Goal: Task Accomplishment & Management: Complete application form

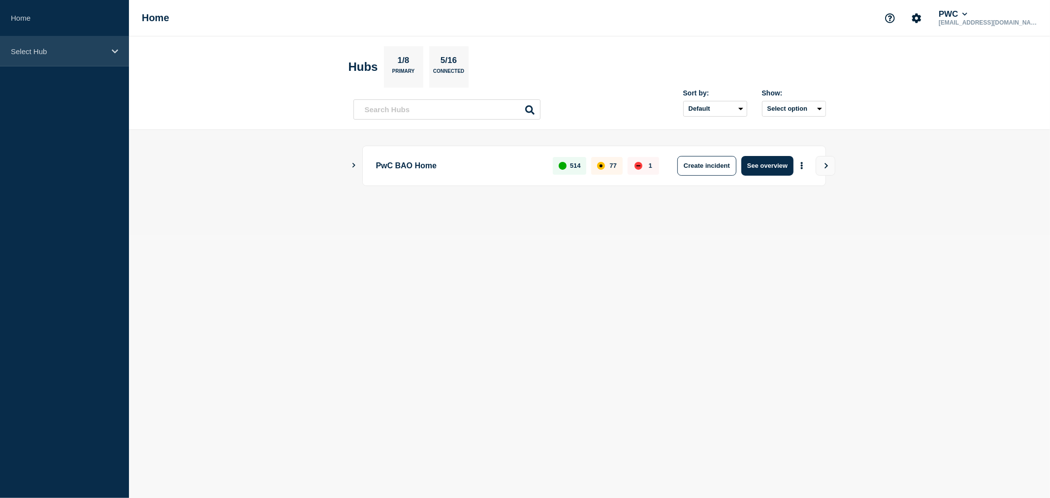
click at [105, 40] on div "Select Hub" at bounding box center [64, 51] width 129 height 30
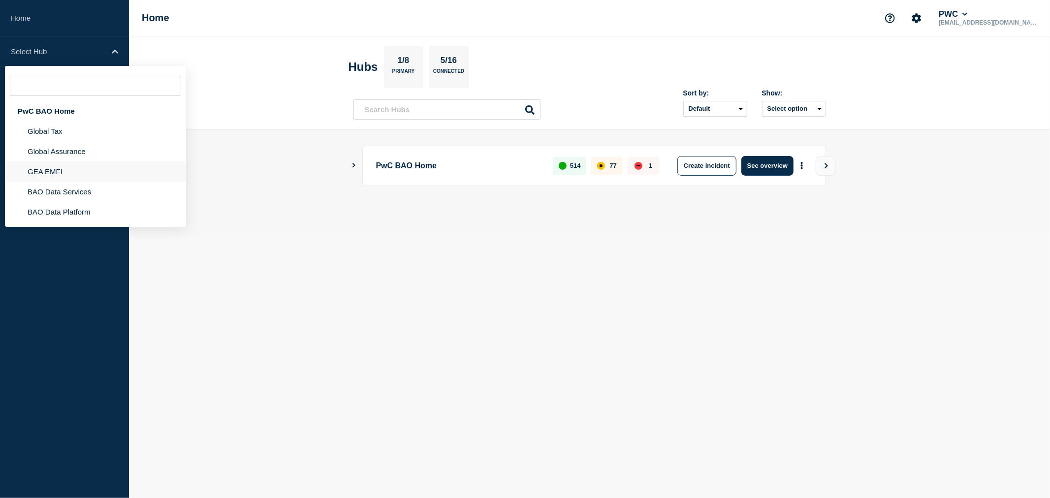
click at [70, 171] on li "GEA EMFI" at bounding box center [95, 171] width 181 height 20
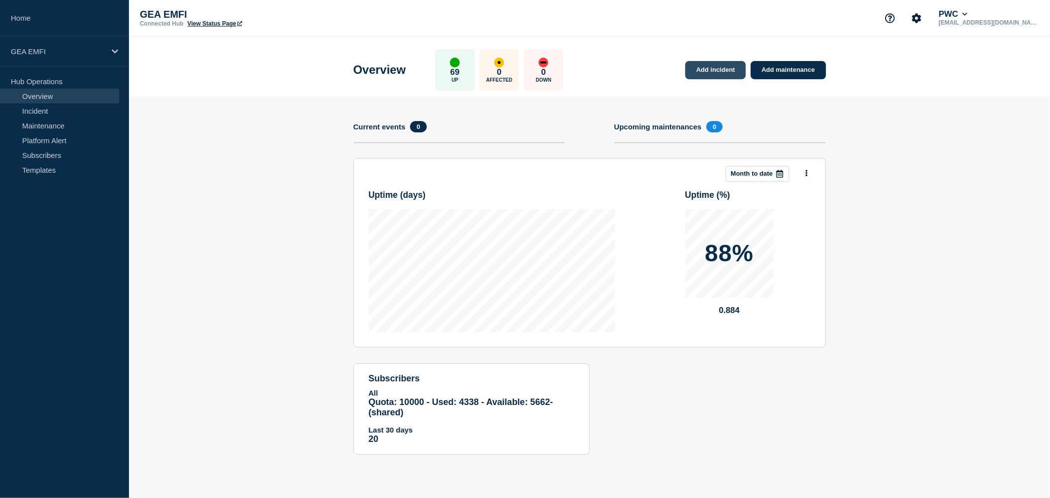
click at [720, 70] on link "Add incident" at bounding box center [715, 70] width 61 height 18
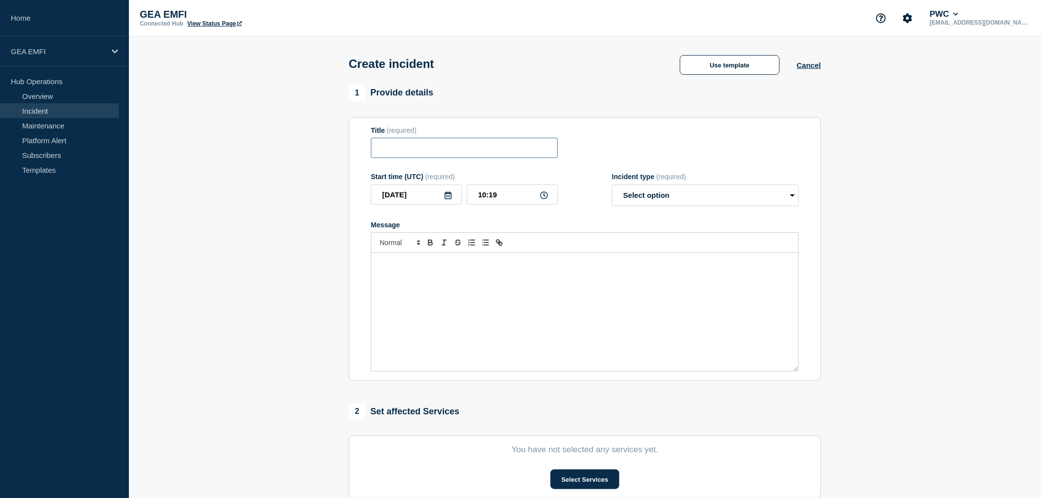
click at [414, 153] on input "Title" at bounding box center [464, 148] width 187 height 20
type input "Users unable to submit timesheet - Production"
click at [450, 197] on icon at bounding box center [448, 195] width 8 height 8
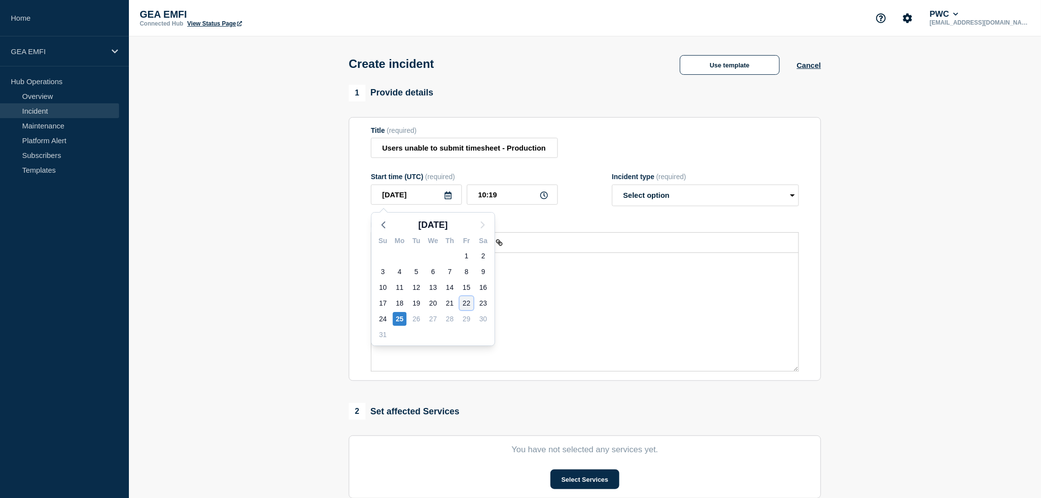
click at [469, 301] on div "22" at bounding box center [467, 303] width 14 height 14
type input "[DATE]"
click at [702, 197] on select "Select option Investigating Identified Monitoring" at bounding box center [705, 196] width 187 height 22
select select "investigating"
click at [612, 187] on select "Select option Investigating Identified Monitoring" at bounding box center [705, 196] width 187 height 22
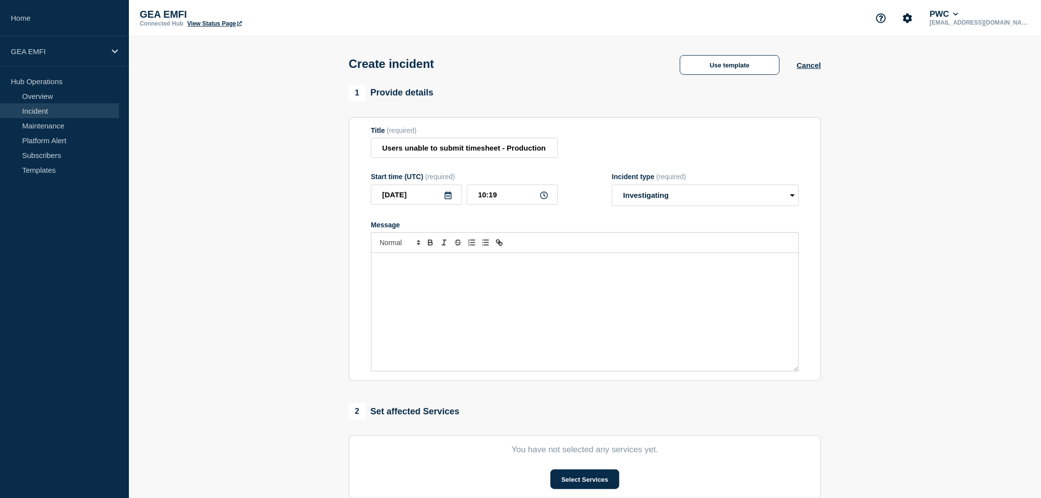
click at [414, 277] on div "Message" at bounding box center [585, 312] width 427 height 118
click at [485, 199] on input "10:19" at bounding box center [512, 195] width 91 height 20
click at [499, 197] on input "04:19" at bounding box center [512, 195] width 91 height 20
type input "04:15"
click at [432, 276] on div "Message" at bounding box center [585, 312] width 427 height 118
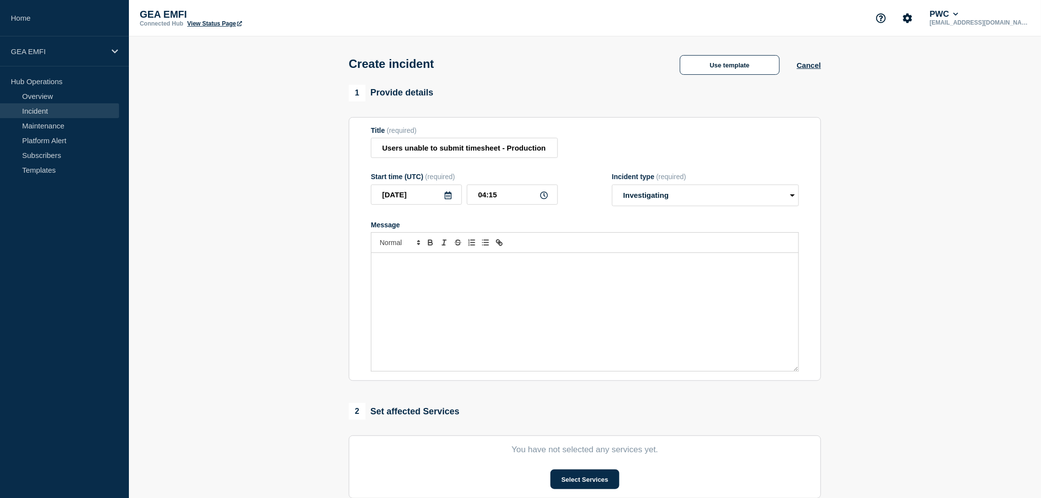
click at [432, 276] on div "Message" at bounding box center [585, 312] width 427 height 118
click at [379, 263] on p "Users have reported encountering issues when trying to submit timesheet" at bounding box center [585, 263] width 412 height 9
click at [652, 268] on p "Multiple territories/users have reported encountering issues when trying to sub…" at bounding box center [585, 263] width 412 height 9
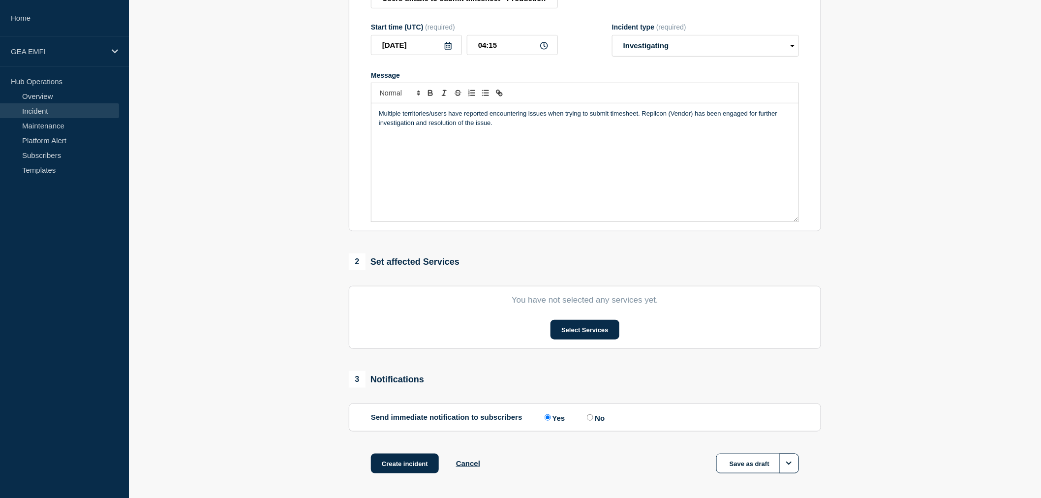
scroll to position [150, 0]
click at [593, 327] on button "Select Services" at bounding box center [585, 329] width 68 height 20
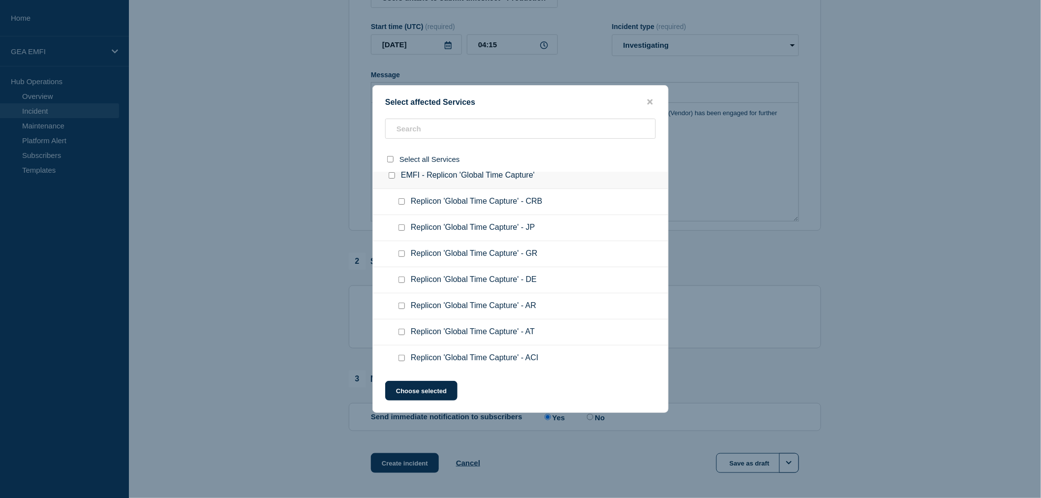
scroll to position [219, 0]
click at [401, 250] on input "Replicon 'Global Time Capture' - JP checkbox" at bounding box center [402, 253] width 6 height 6
checkbox input "true"
click at [391, 199] on input "EMFI - Replicon 'Global Time Capture' checkbox" at bounding box center [392, 201] width 6 height 6
checkbox input "true"
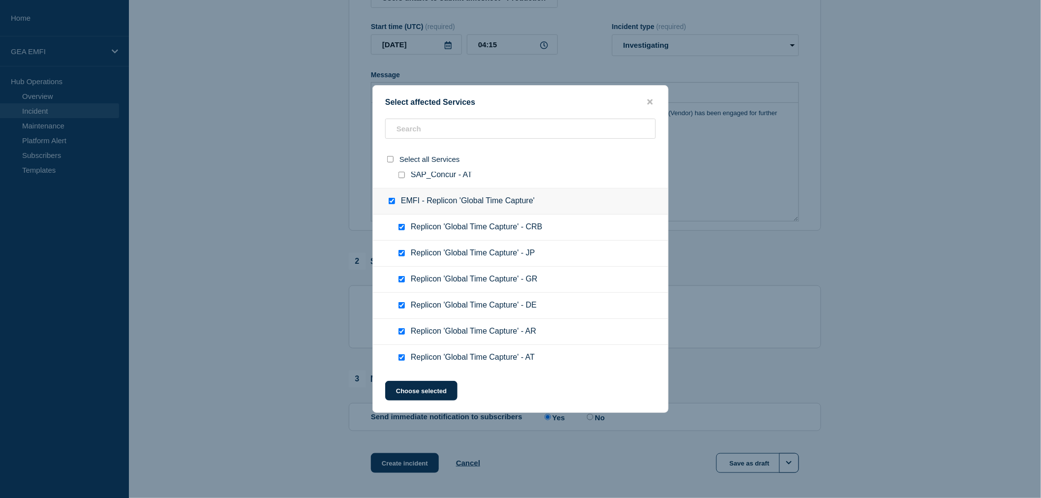
checkbox input "true"
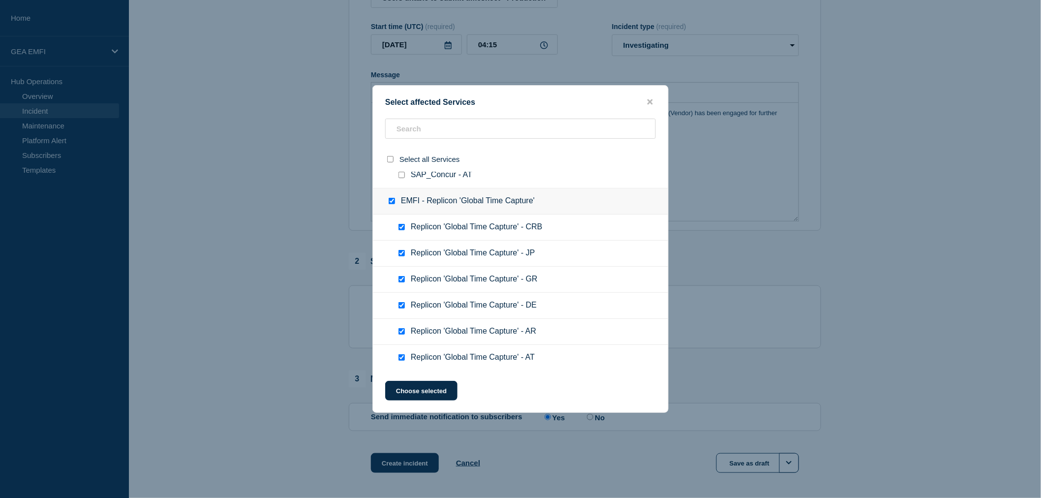
checkbox input "true"
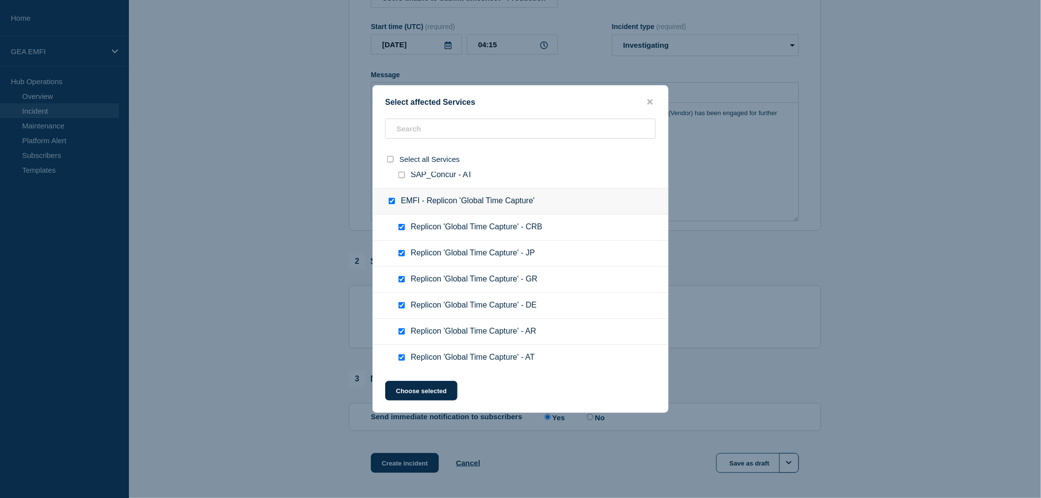
checkbox input "true"
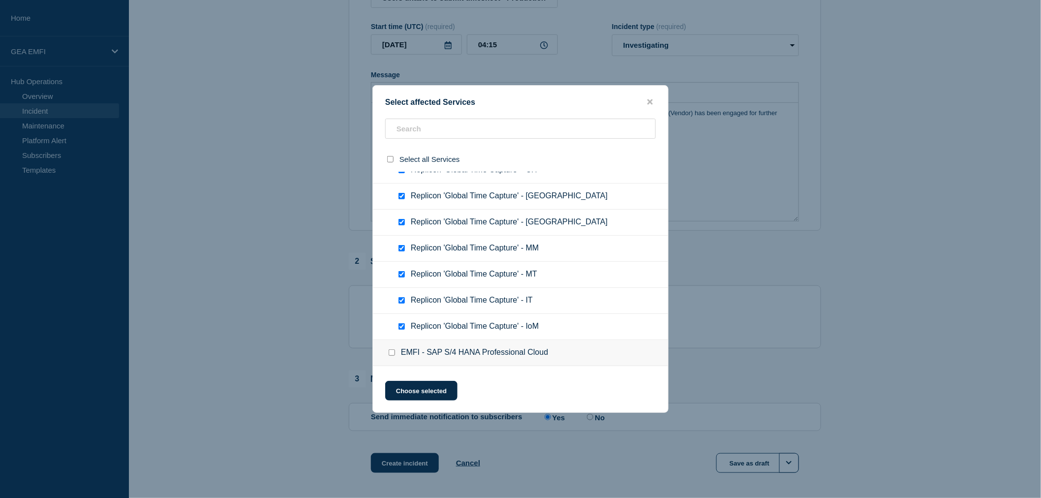
scroll to position [547, 0]
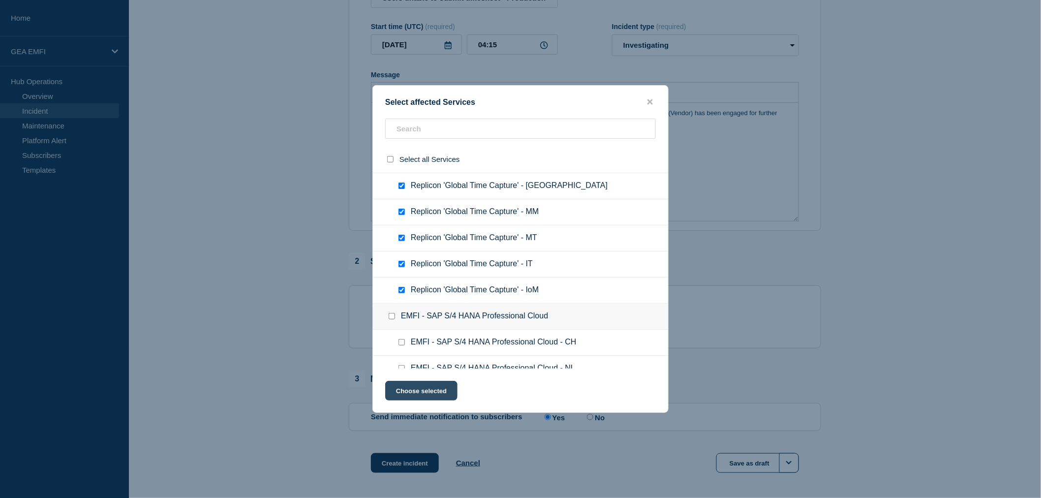
click at [425, 389] on button "Choose selected" at bounding box center [421, 391] width 72 height 20
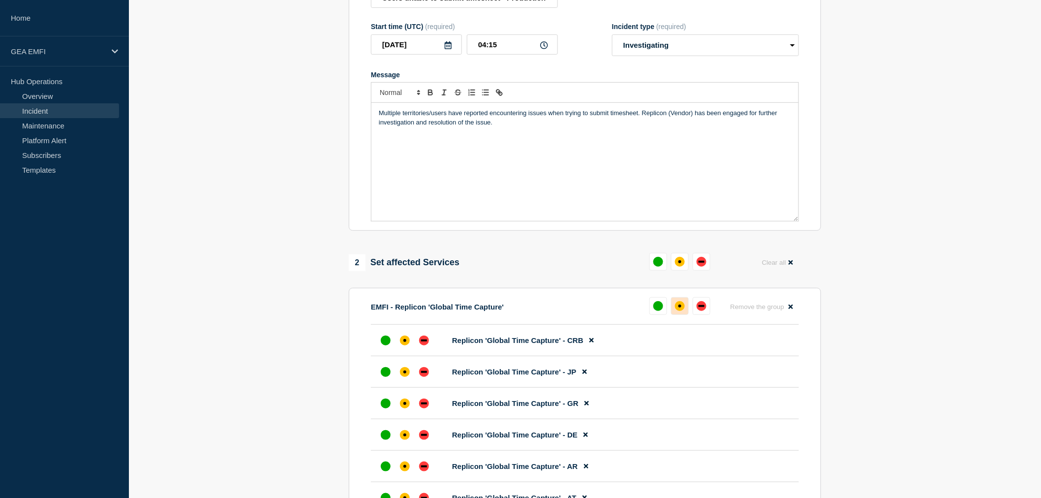
click at [685, 306] on button at bounding box center [680, 306] width 18 height 18
click at [380, 345] on div at bounding box center [386, 341] width 18 height 18
click at [389, 407] on div "up" at bounding box center [386, 404] width 10 height 10
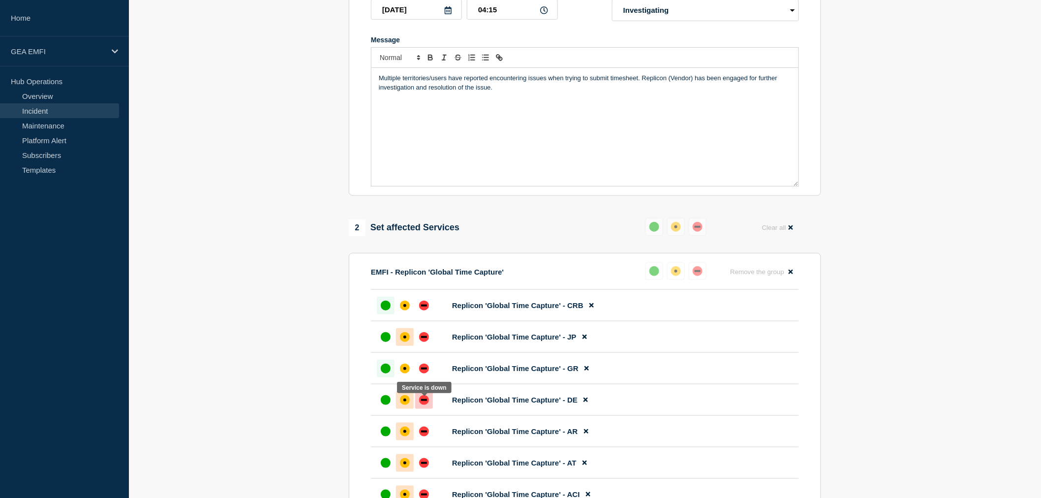
scroll to position [205, 0]
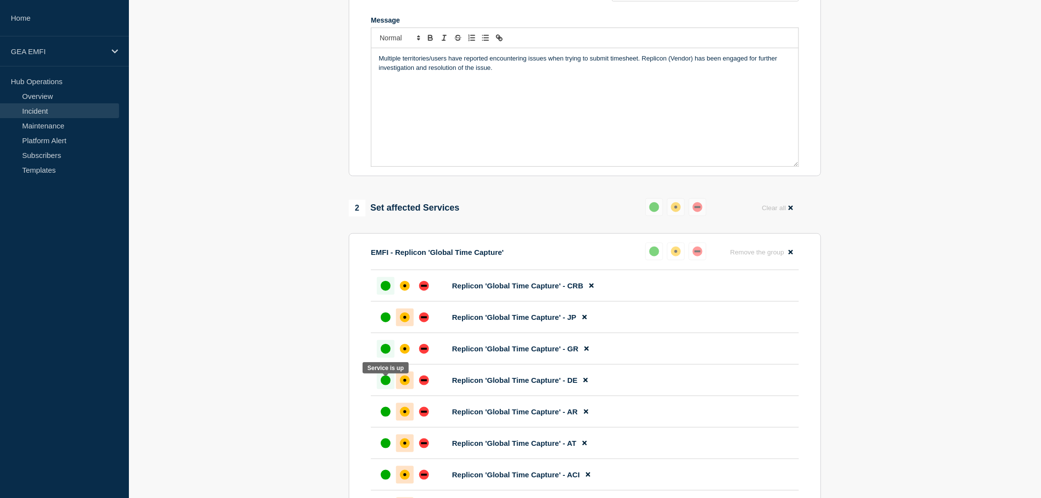
click at [382, 378] on div at bounding box center [386, 381] width 18 height 18
click at [381, 417] on div "up" at bounding box center [386, 412] width 10 height 10
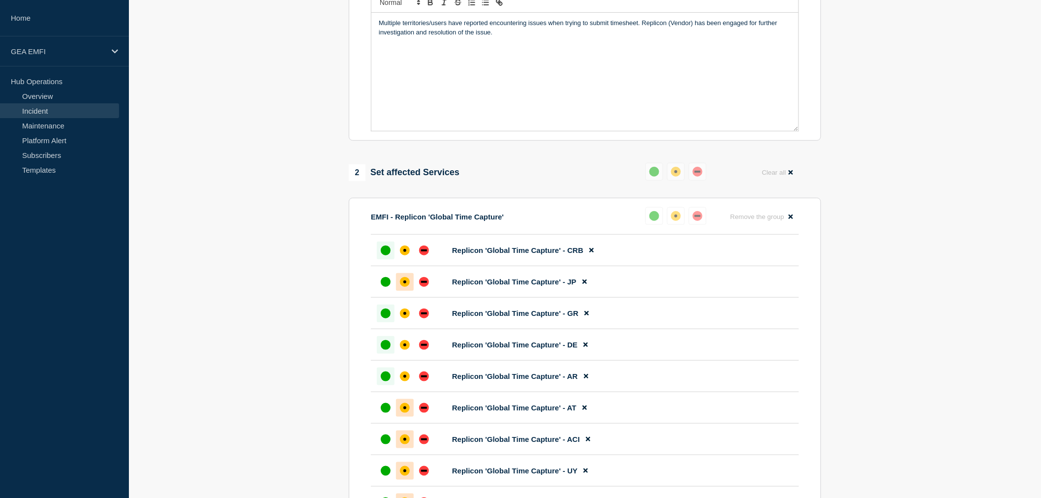
scroll to position [259, 0]
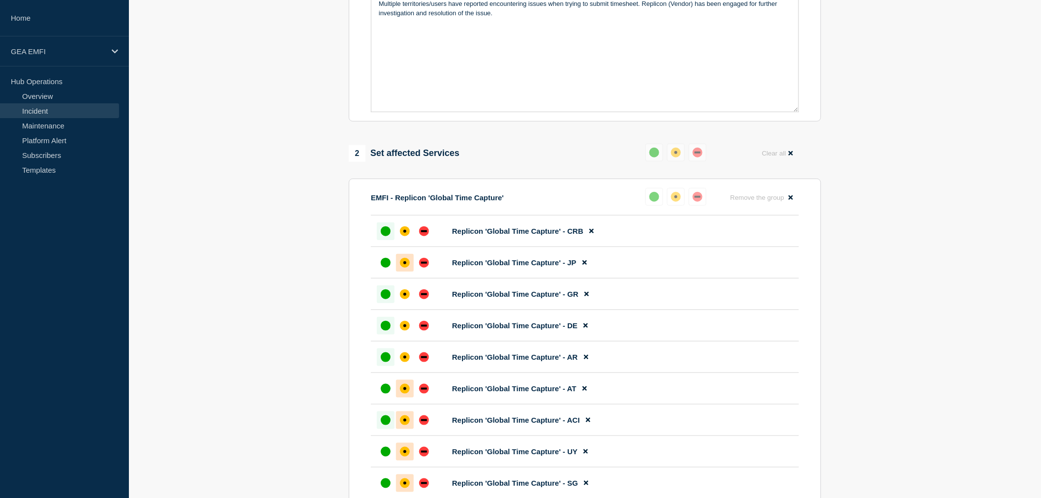
click at [387, 423] on div "up" at bounding box center [386, 420] width 10 height 10
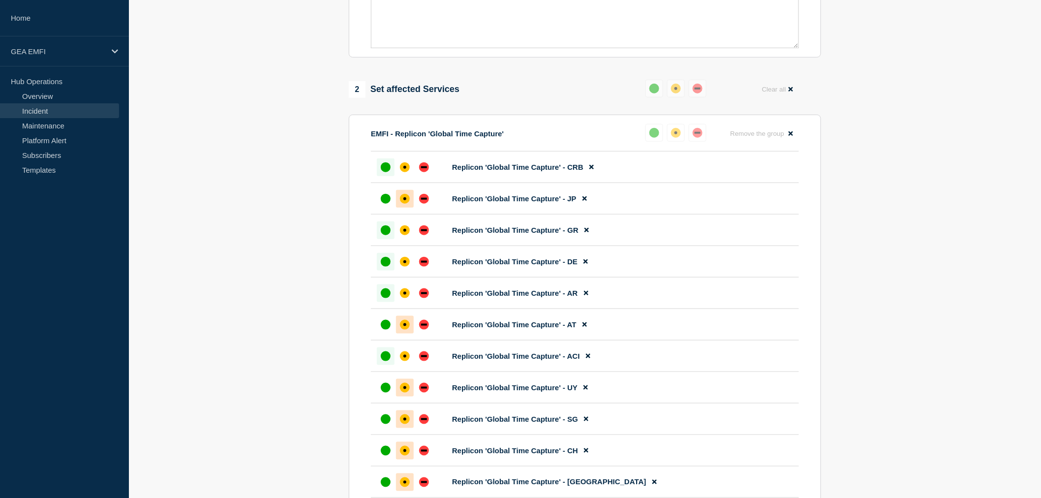
scroll to position [369, 0]
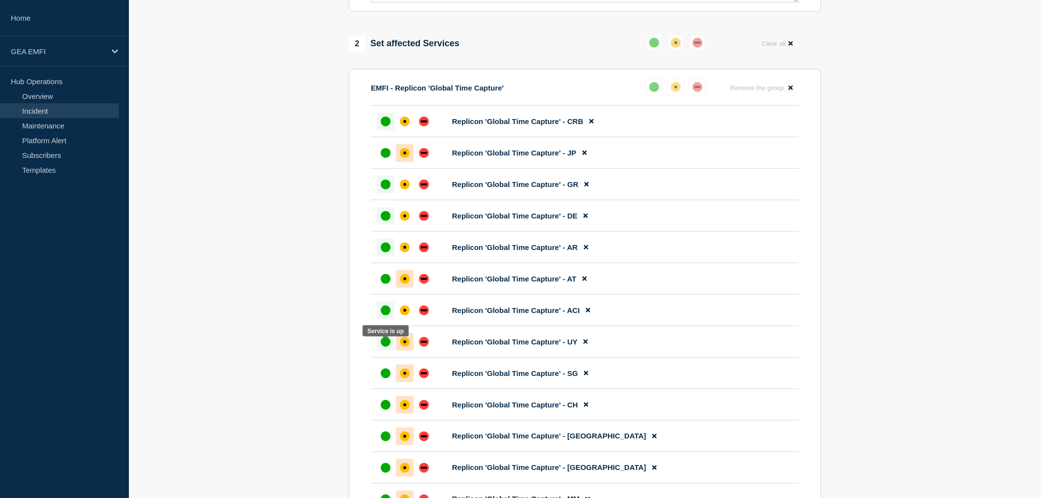
click at [386, 345] on div at bounding box center [386, 342] width 18 height 18
click at [387, 378] on div "up" at bounding box center [386, 374] width 10 height 10
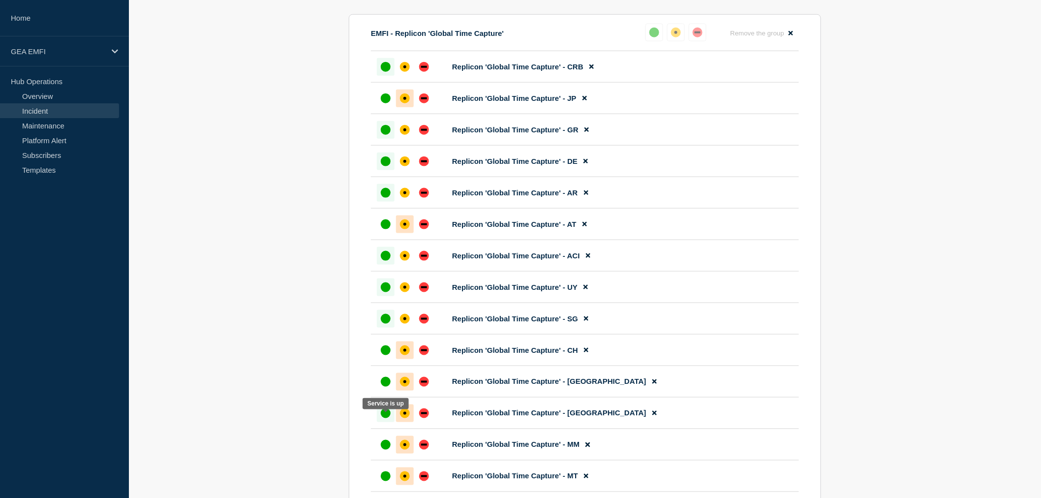
click at [388, 418] on div "up" at bounding box center [386, 413] width 10 height 10
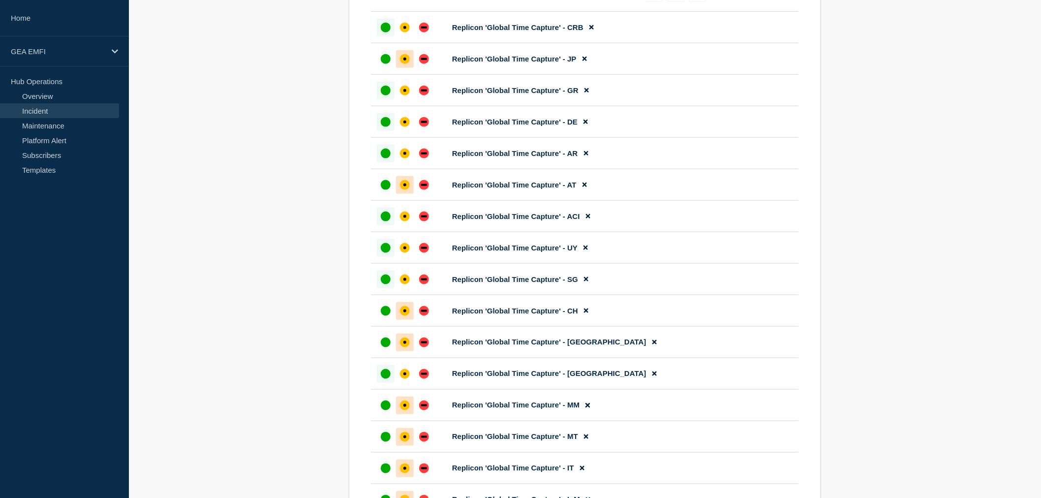
scroll to position [533, 0]
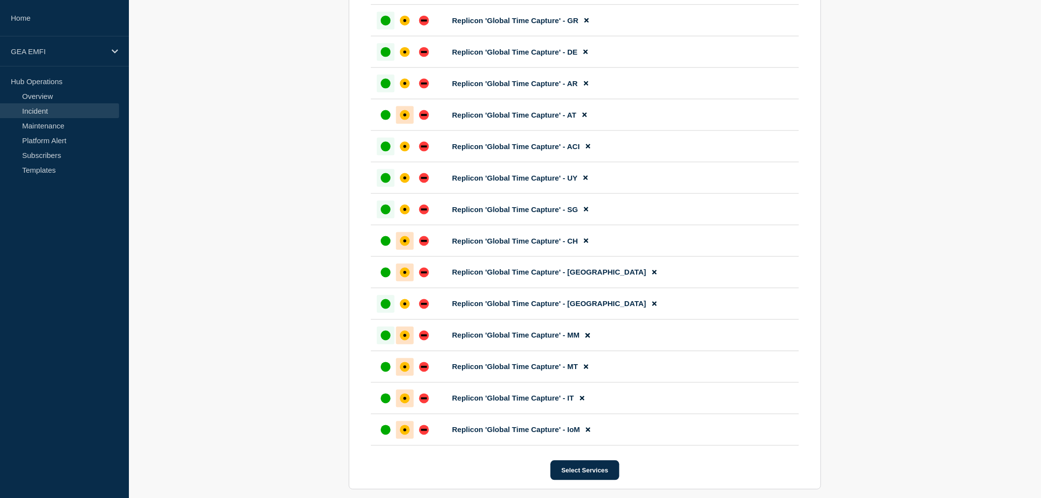
click at [386, 341] on div "up" at bounding box center [386, 336] width 10 height 10
click at [387, 404] on div "up" at bounding box center [386, 399] width 10 height 10
click at [391, 437] on div at bounding box center [386, 430] width 18 height 18
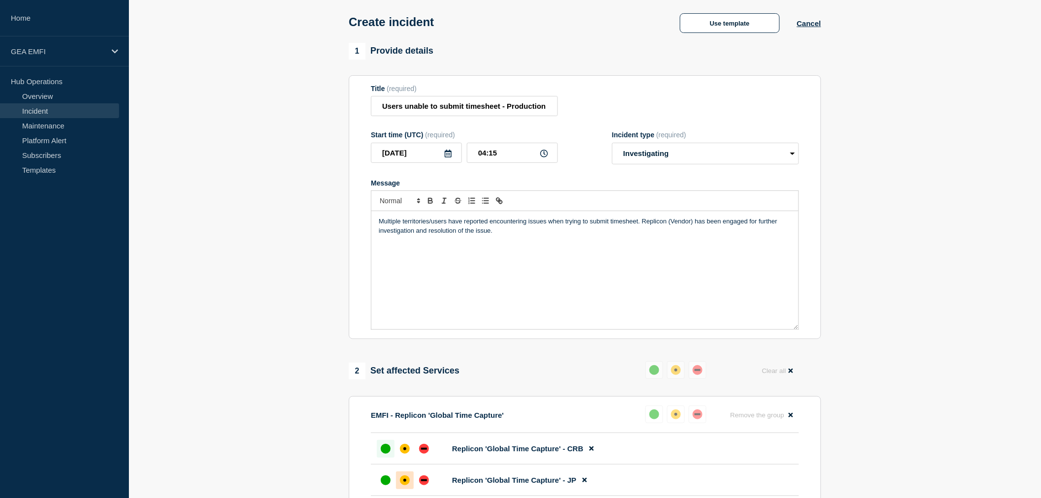
scroll to position [11, 0]
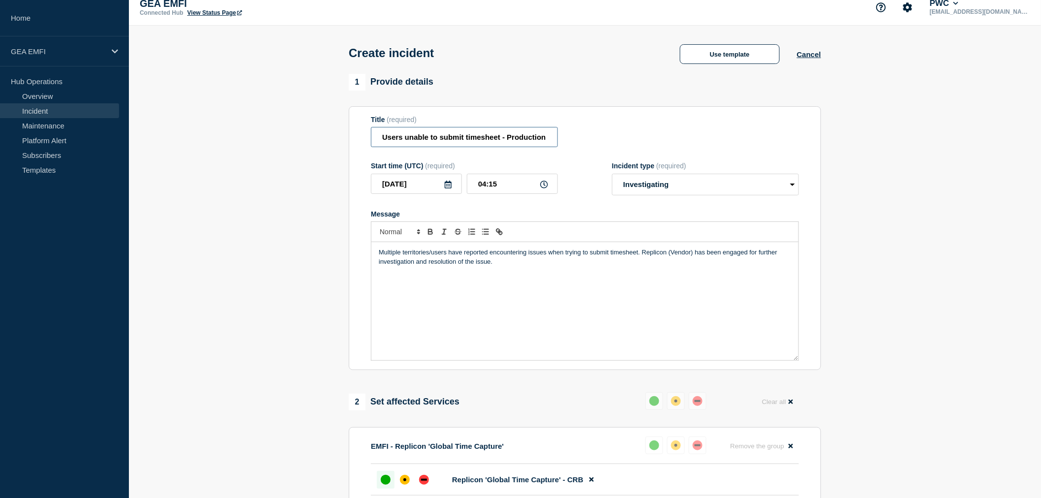
click at [406, 140] on input "Users unable to submit timesheet - Production" at bounding box center [464, 137] width 187 height 20
type input "Users are unable to submit timesheet - Production"
click at [503, 264] on p "Multiple territories/users have reported encountering issues when trying to sub…" at bounding box center [585, 257] width 412 height 18
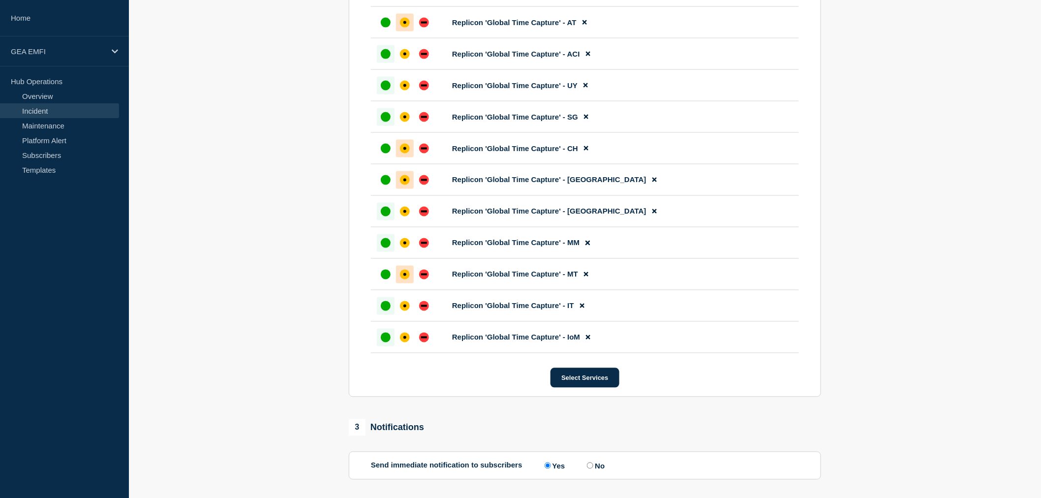
scroll to position [721, 0]
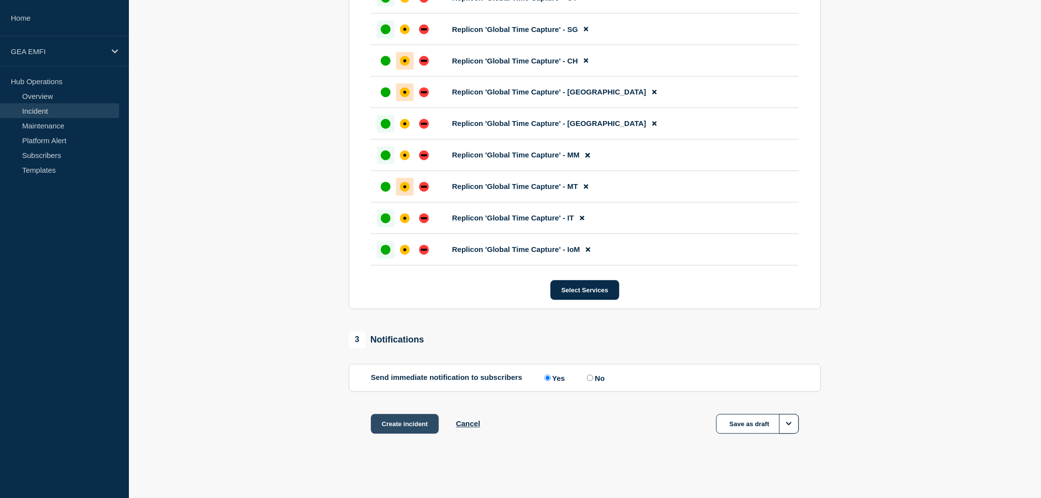
click at [413, 422] on button "Create incident" at bounding box center [405, 424] width 68 height 20
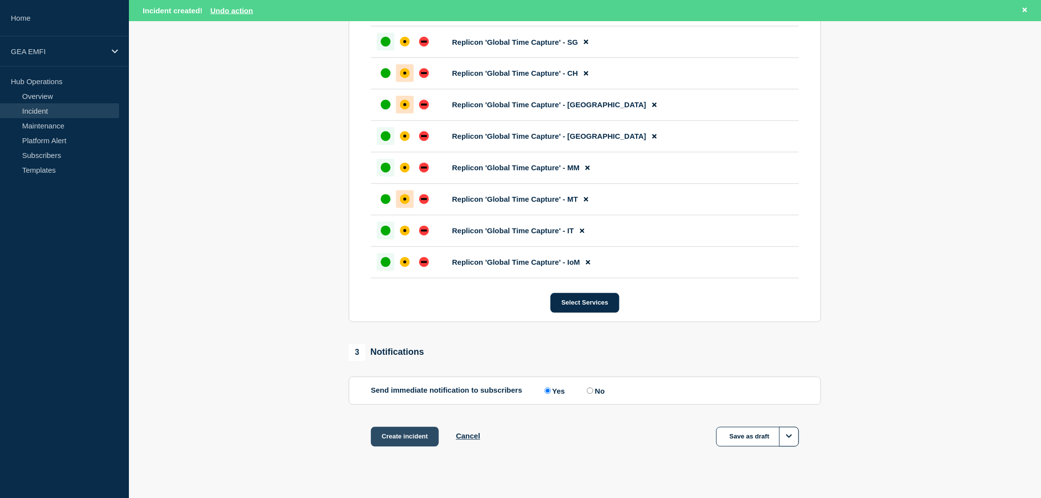
scroll to position [742, 0]
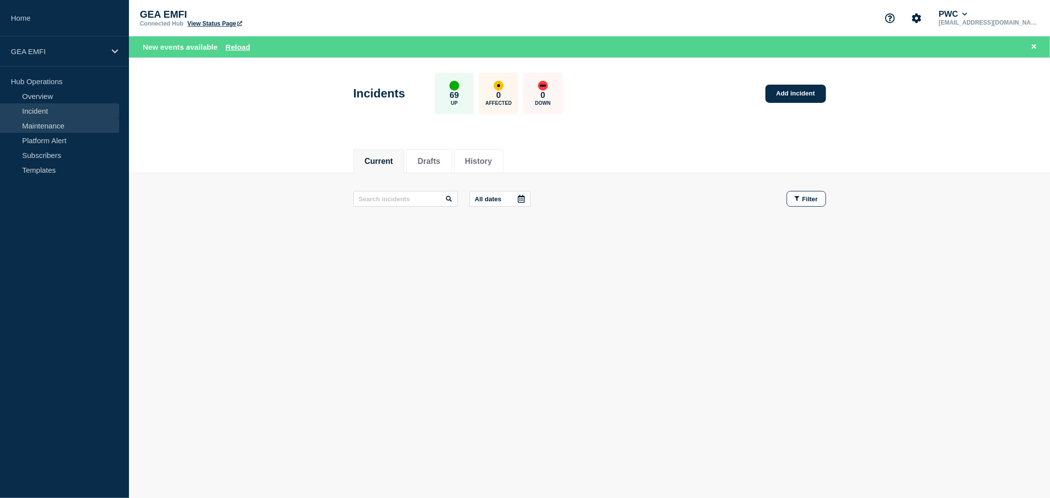
click at [44, 123] on link "Maintenance" at bounding box center [59, 125] width 119 height 15
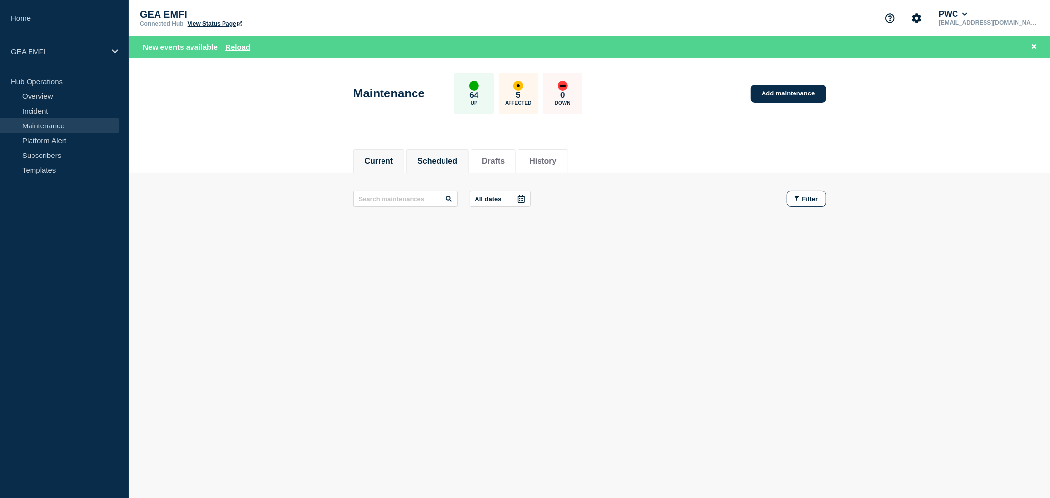
click at [446, 160] on button "Scheduled" at bounding box center [437, 161] width 40 height 9
click at [37, 111] on link "Incident" at bounding box center [59, 110] width 119 height 15
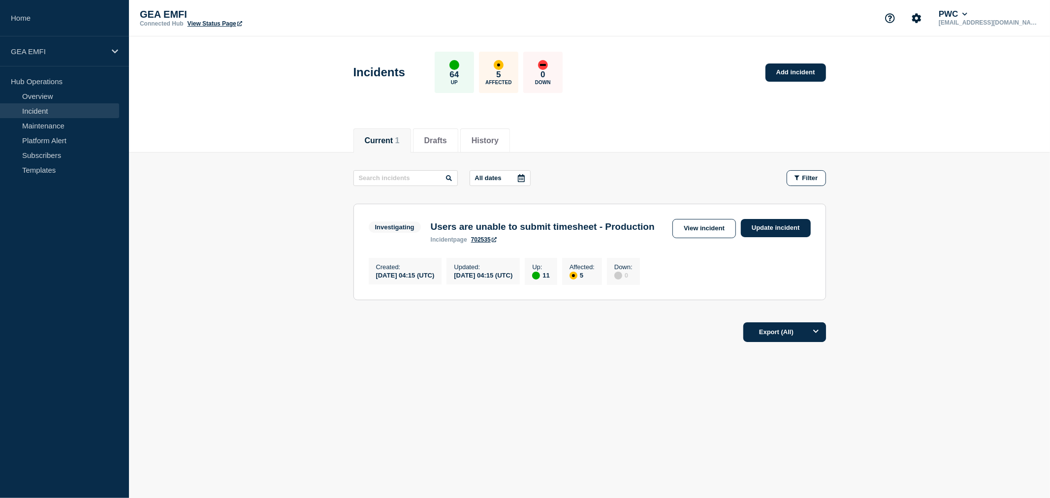
click at [599, 231] on h3 "Users are unable to submit timesheet - Production" at bounding box center [543, 226] width 224 height 11
click at [692, 224] on link "View incident" at bounding box center [703, 228] width 63 height 19
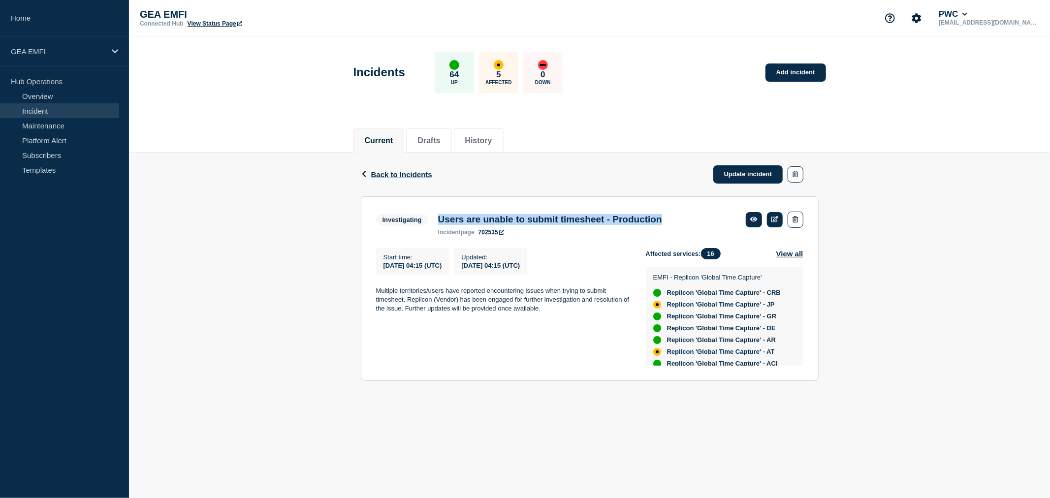
drag, startPoint x: 439, startPoint y: 220, endPoint x: 707, endPoint y: 221, distance: 268.2
click at [707, 221] on div "Investigating Users are unable to submit timesheet - Production incident page 7…" at bounding box center [589, 224] width 427 height 24
copy h3 "Users are unable to submit timesheet - Production"
